Goal: Navigation & Orientation: Find specific page/section

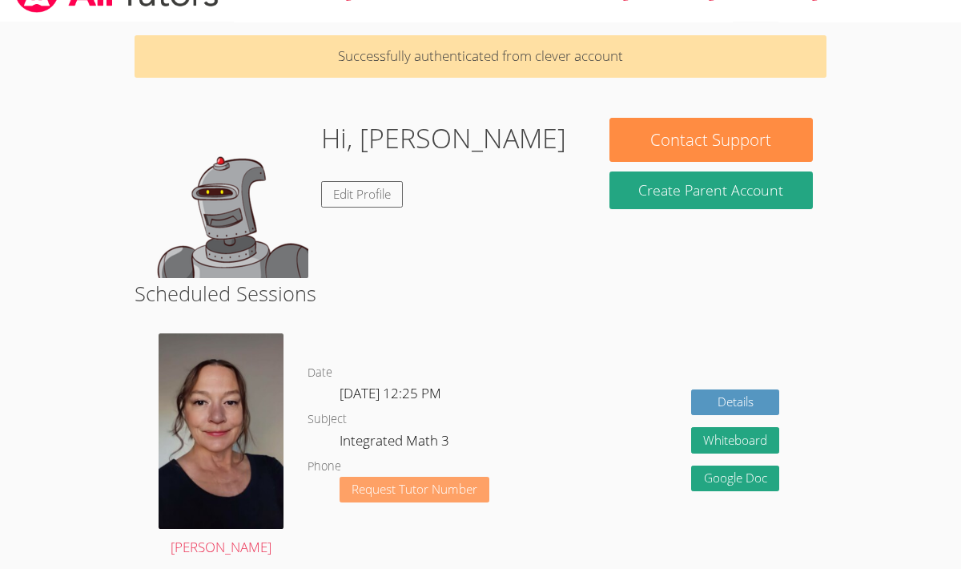
scroll to position [38, 0]
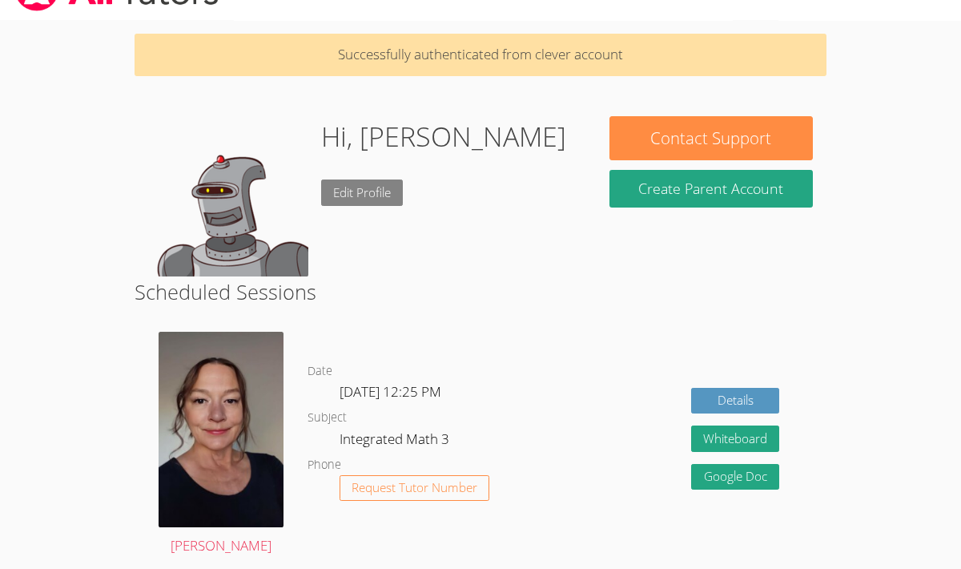
click at [362, 191] on link "Edit Profile" at bounding box center [362, 192] width 82 height 26
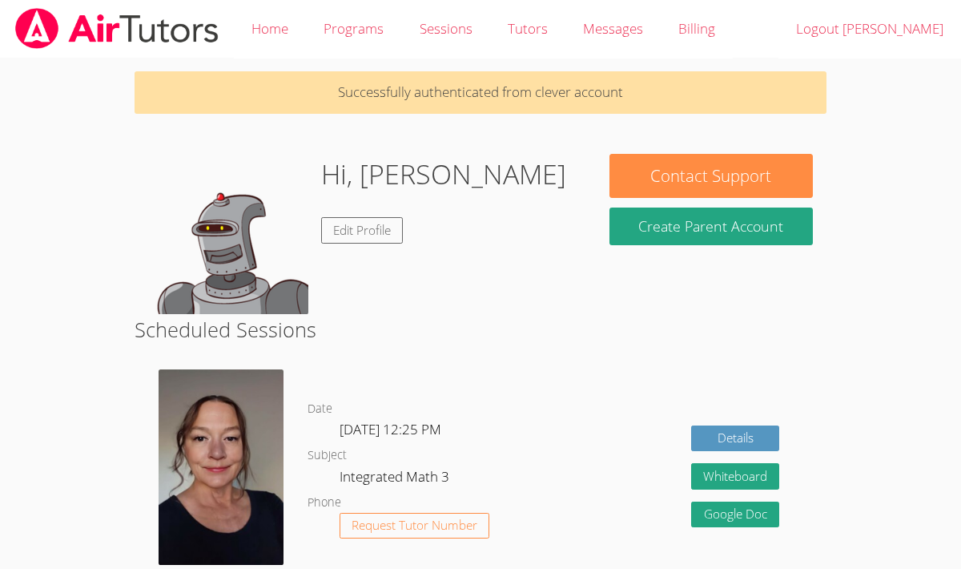
scroll to position [38, 0]
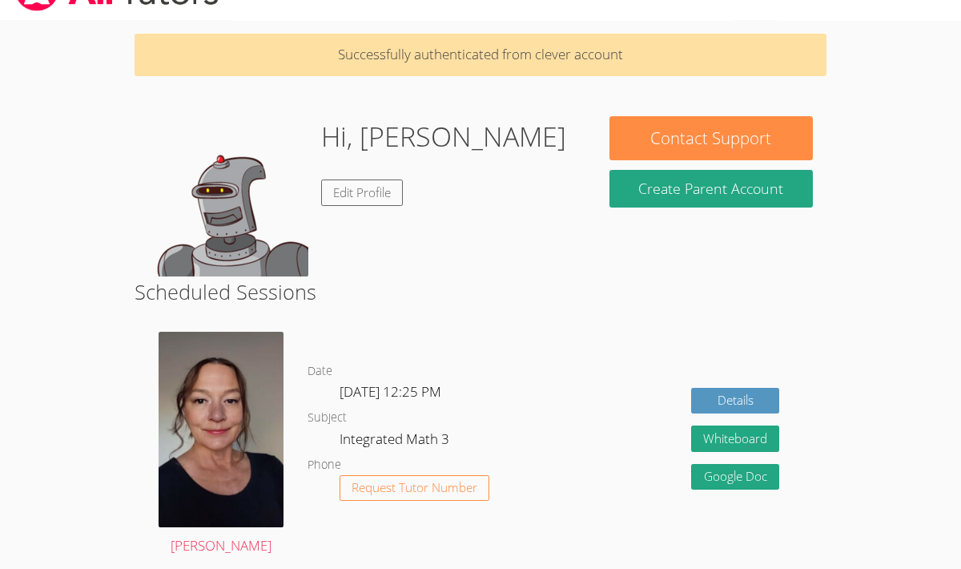
click at [191, 228] on img at bounding box center [228, 196] width 160 height 160
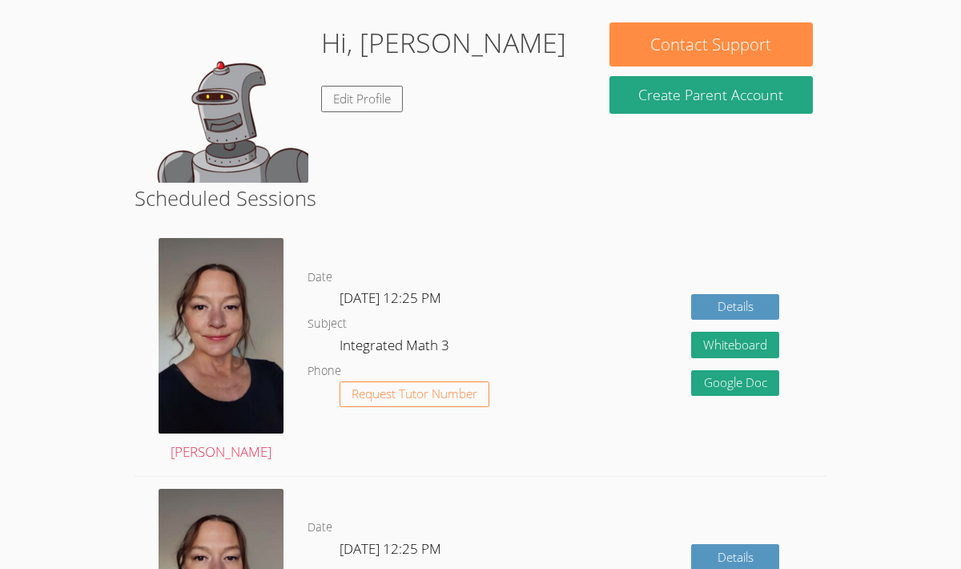
scroll to position [133, 0]
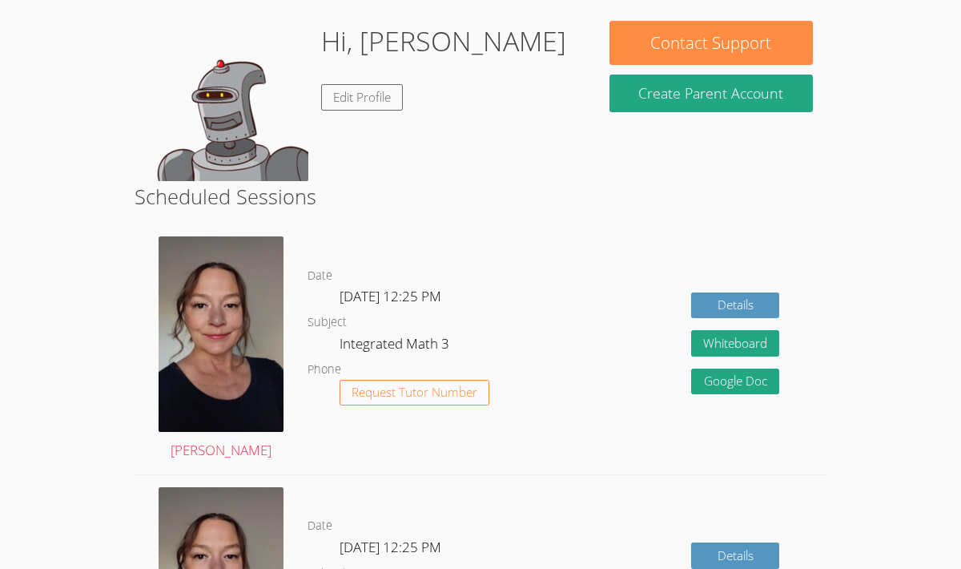
click at [720, 394] on div "Hidden Google Doc" at bounding box center [735, 387] width 88 height 38
click at [706, 374] on link "Google Doc" at bounding box center [735, 381] width 88 height 26
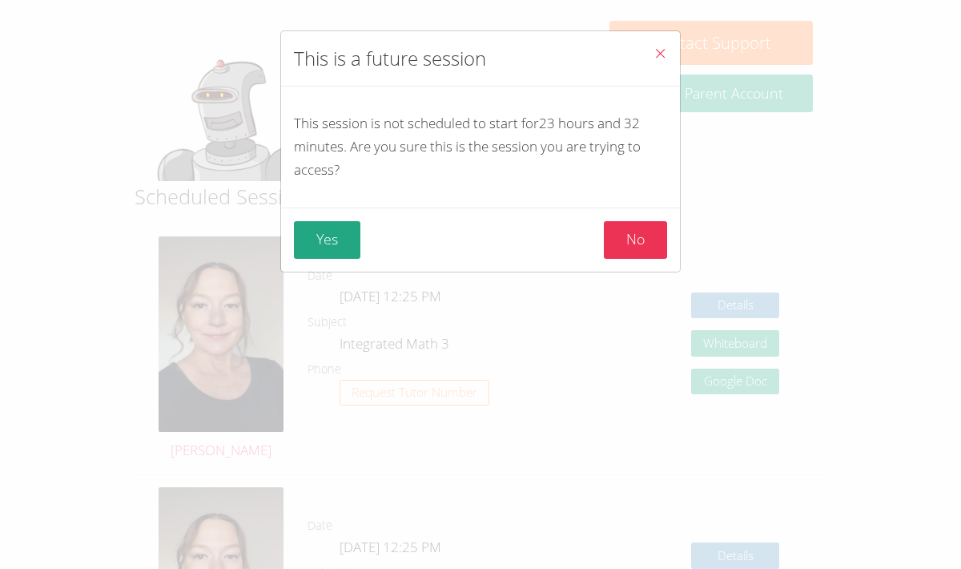
click at [643, 46] on button "Close" at bounding box center [660, 55] width 39 height 49
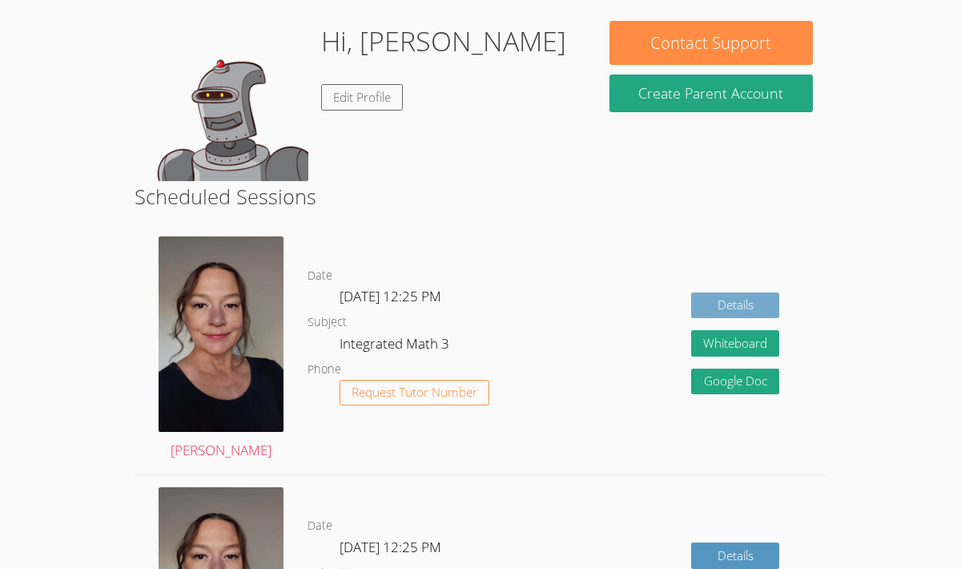
click at [713, 297] on link "Details" at bounding box center [735, 305] width 88 height 26
